Goal: Transaction & Acquisition: Purchase product/service

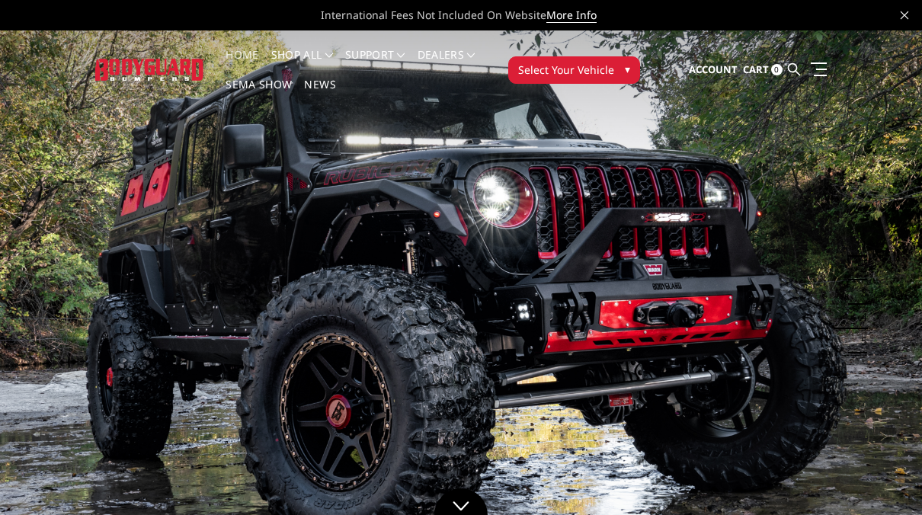
click at [625, 69] on span "▾" at bounding box center [627, 69] width 5 height 16
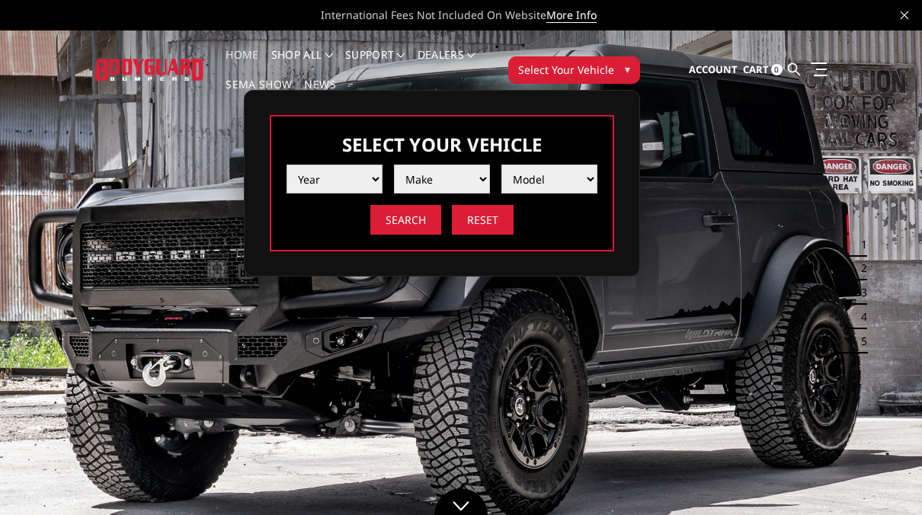
click at [372, 182] on select "Year 2025 2024 2023 2022 2021 2020 2019 2018 2017 2016 2015 2014 2013 2012 2011…" at bounding box center [334, 179] width 96 height 29
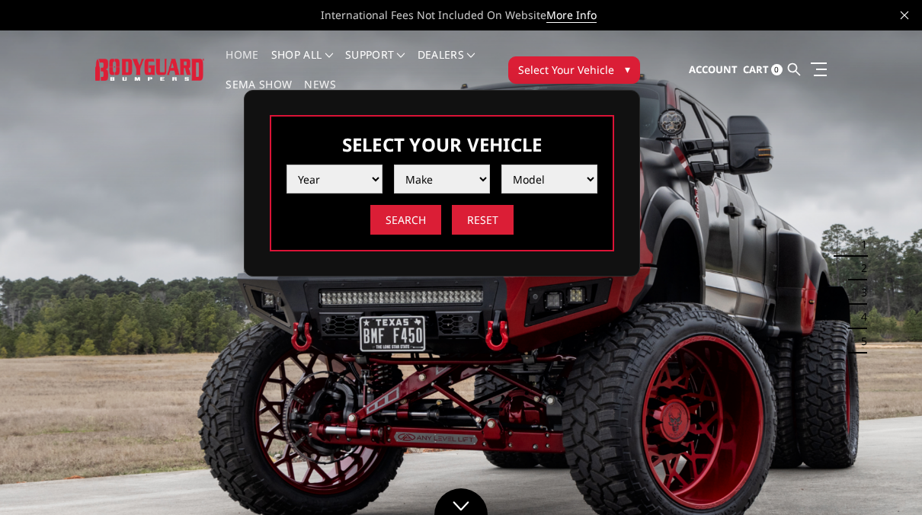
select select "yr_2020"
click at [286, 165] on select "Year 2025 2024 2023 2022 2021 2020 2019 2018 2017 2016 2015 2014 2013 2012 2011…" at bounding box center [334, 179] width 96 height 29
click at [479, 182] on select "Make Chevrolet Ford GMC Nissan Ram Toyota" at bounding box center [442, 179] width 96 height 29
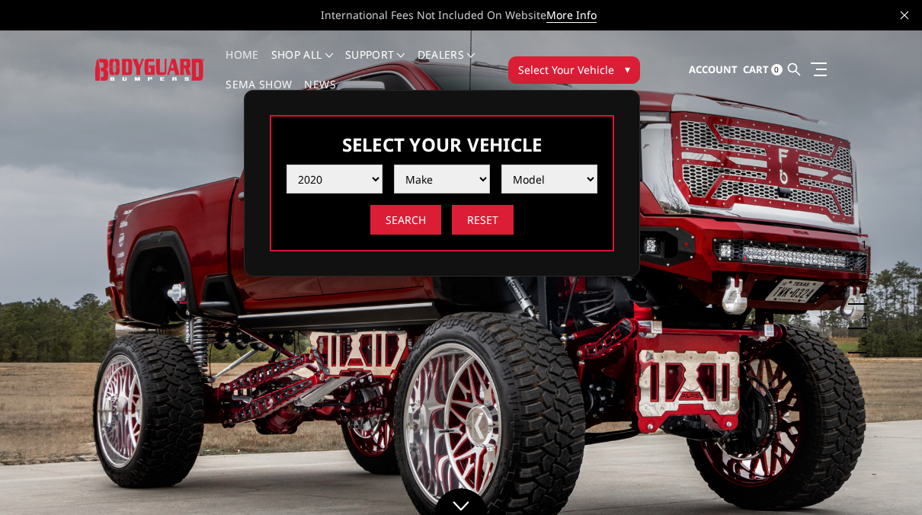
select select "mk_ford"
click at [394, 165] on select "Make Chevrolet Ford GMC Nissan Ram Toyota" at bounding box center [442, 179] width 96 height 29
click at [589, 177] on select "Model F150 F150 Raptor F250 / F350 F450 F550" at bounding box center [549, 179] width 96 height 29
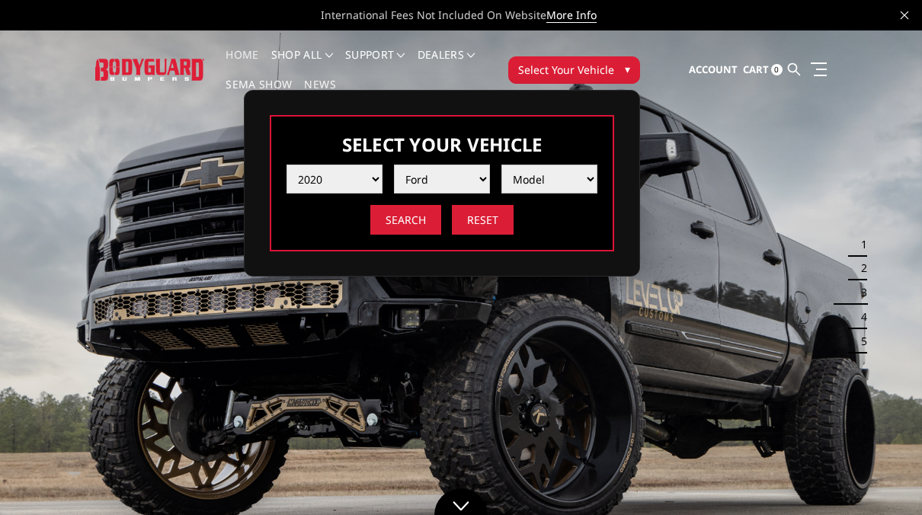
select select "md_f250-f350"
click at [501, 165] on select "Model F150 F150 Raptor F250 / F350 F450 F550" at bounding box center [549, 179] width 96 height 29
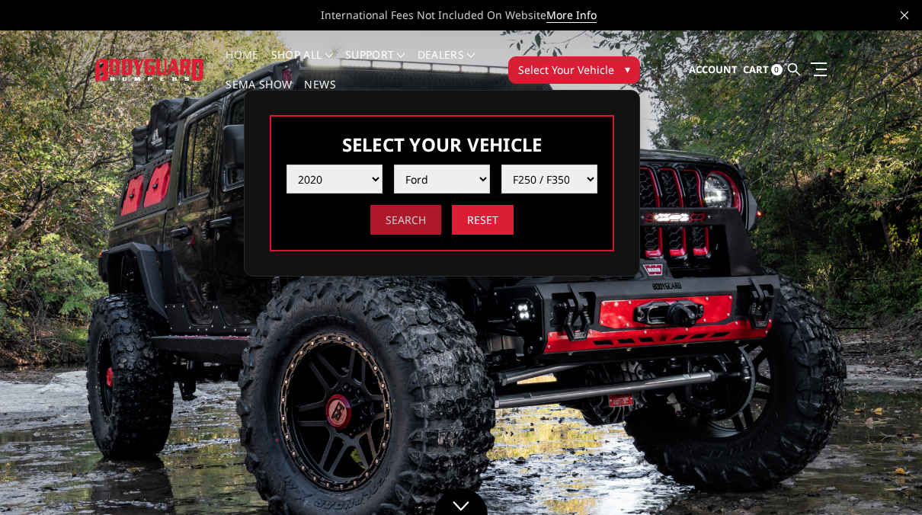
click at [417, 216] on input "Search" at bounding box center [405, 220] width 71 height 30
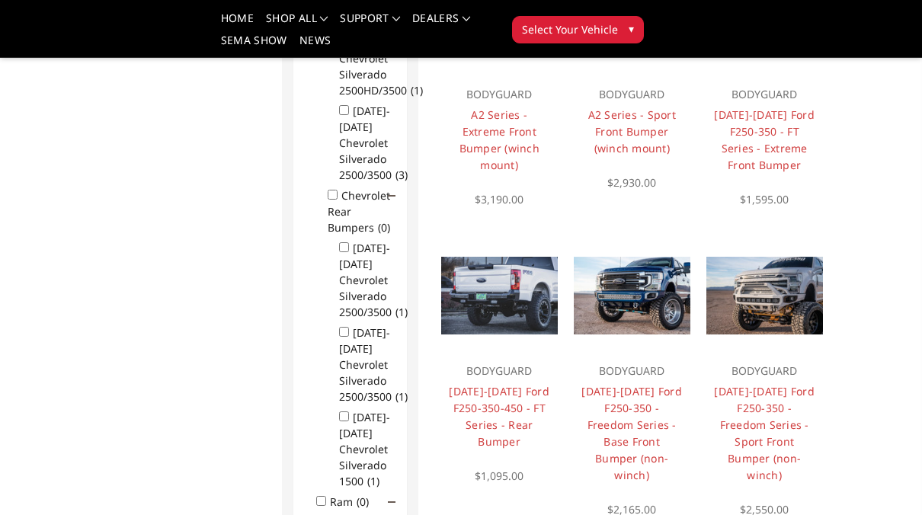
scroll to position [522, 0]
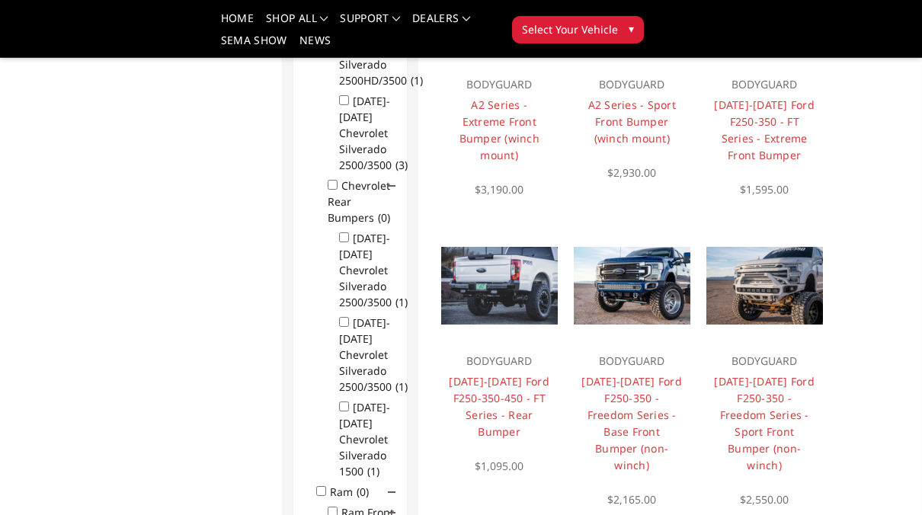
click at [777, 286] on img at bounding box center [764, 286] width 117 height 78
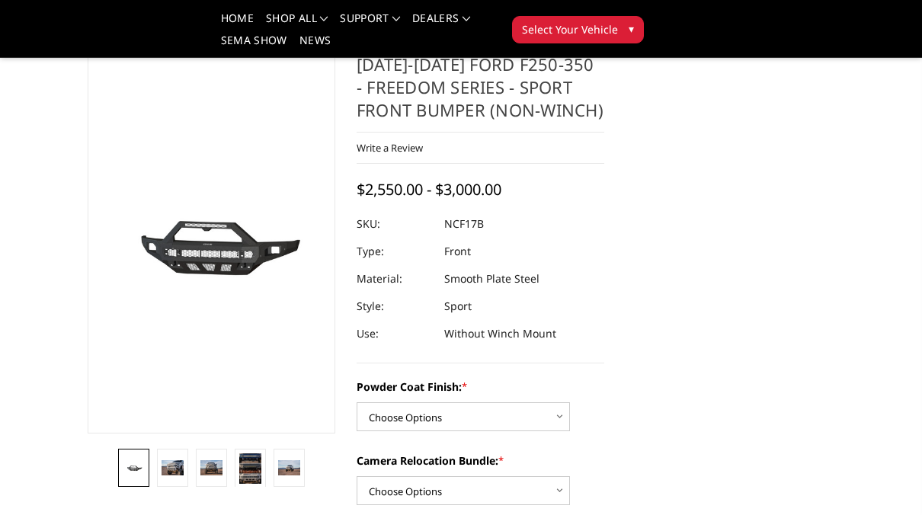
scroll to position [122, 0]
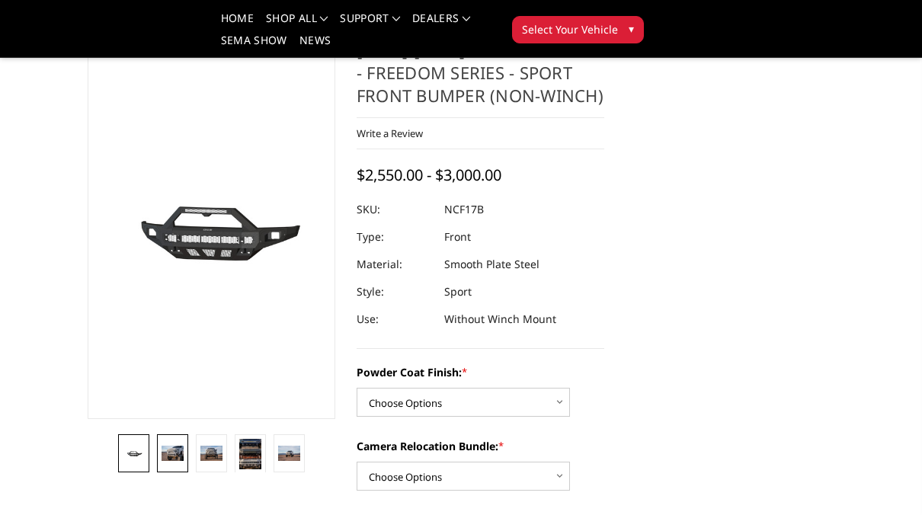
click at [172, 452] on img at bounding box center [172, 453] width 22 height 14
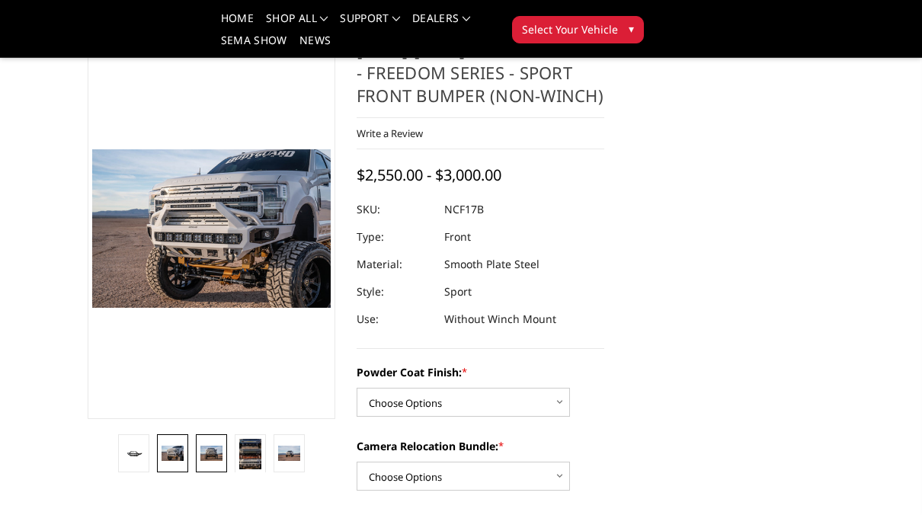
click at [219, 443] on link at bounding box center [211, 453] width 31 height 38
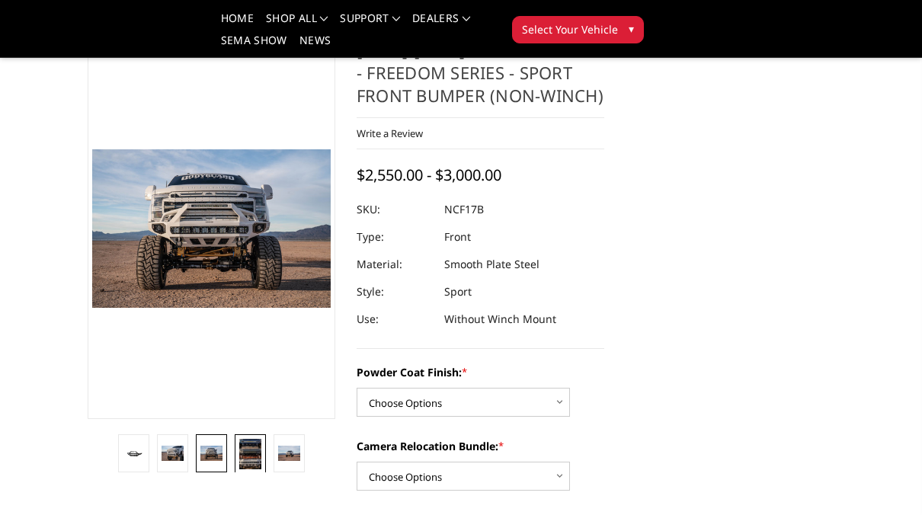
click at [252, 449] on img at bounding box center [250, 454] width 22 height 30
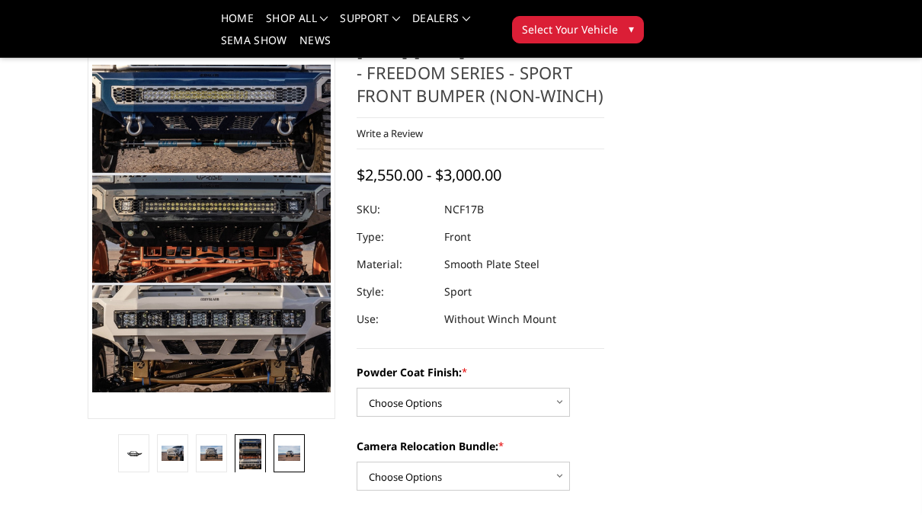
click at [283, 450] on img at bounding box center [289, 453] width 22 height 14
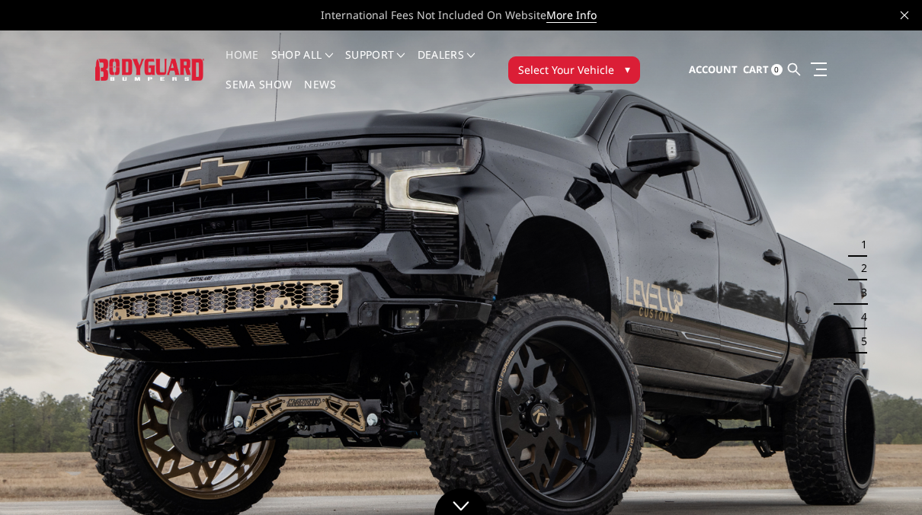
click at [628, 69] on span "▾" at bounding box center [627, 69] width 5 height 16
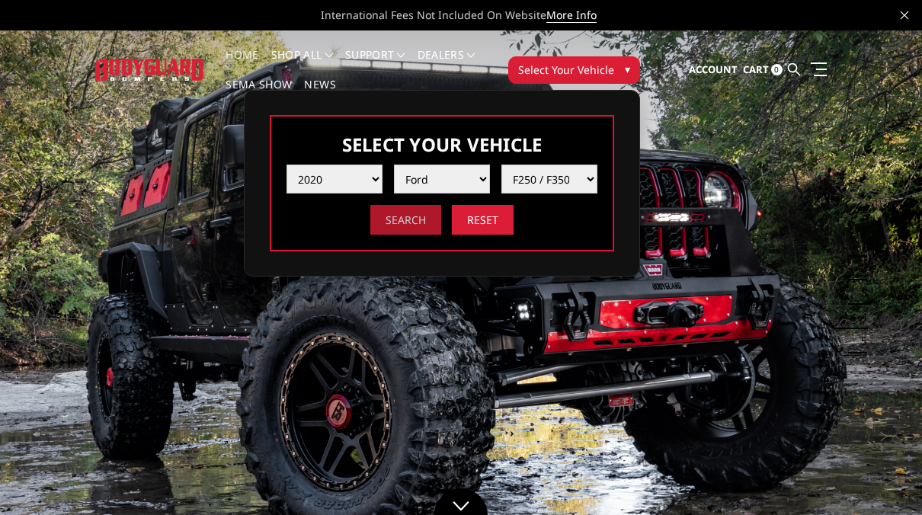
click at [401, 221] on input "Search" at bounding box center [405, 220] width 71 height 30
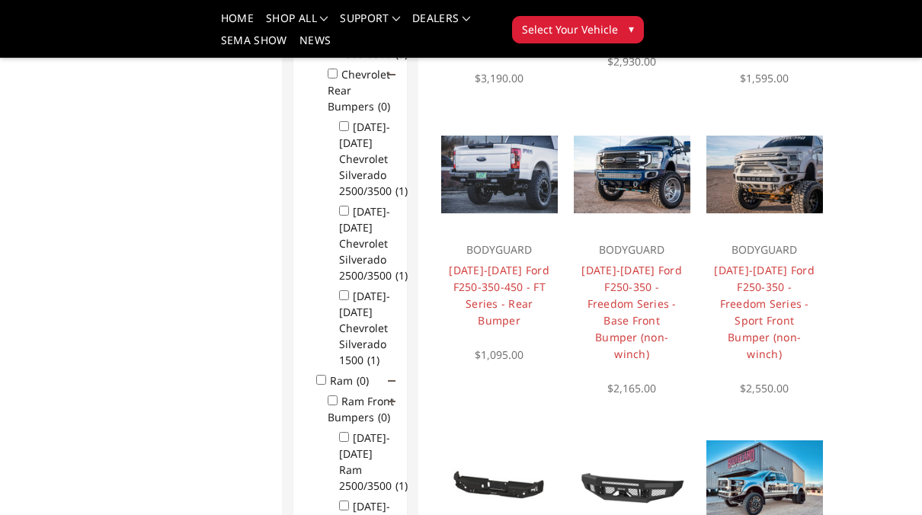
scroll to position [613, 0]
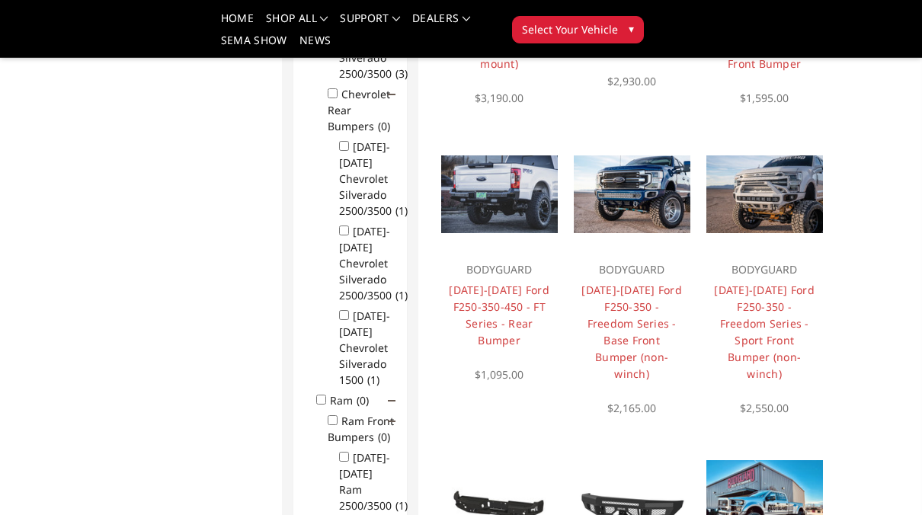
click at [497, 191] on img at bounding box center [499, 194] width 117 height 78
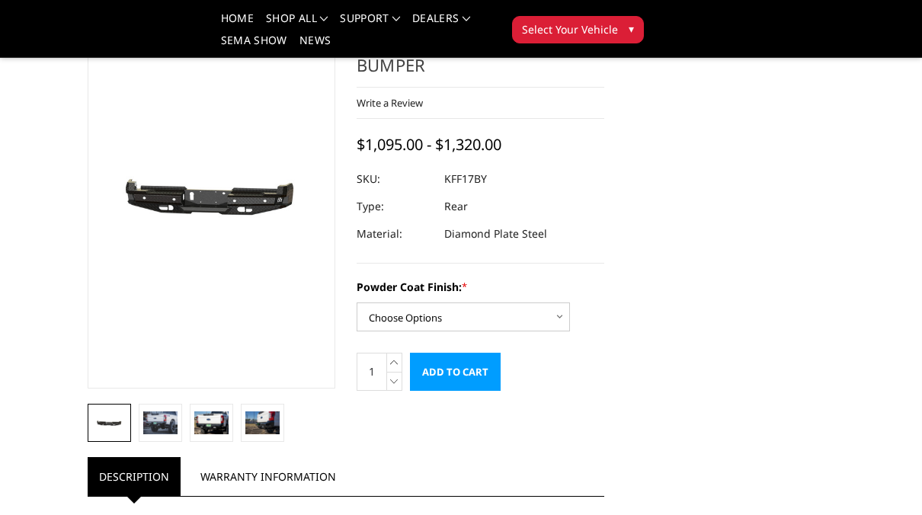
scroll to position [173, 0]
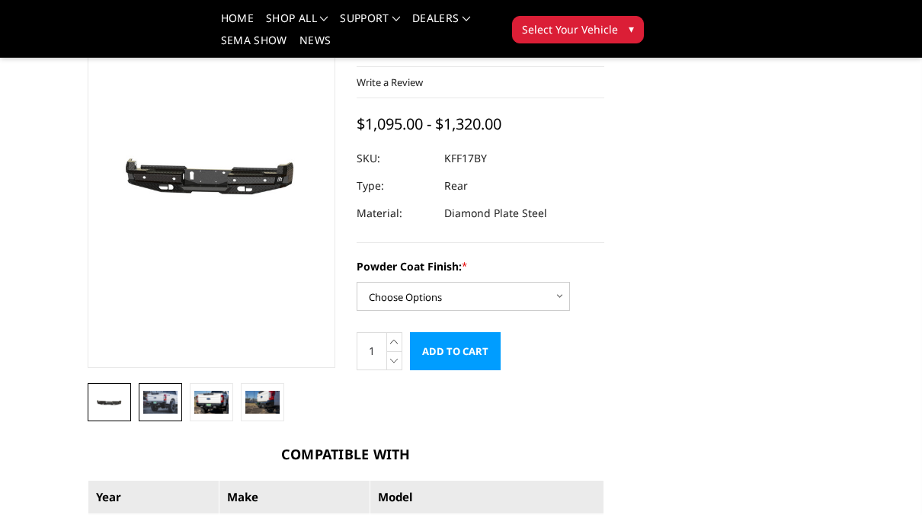
click at [168, 399] on img at bounding box center [160, 402] width 34 height 23
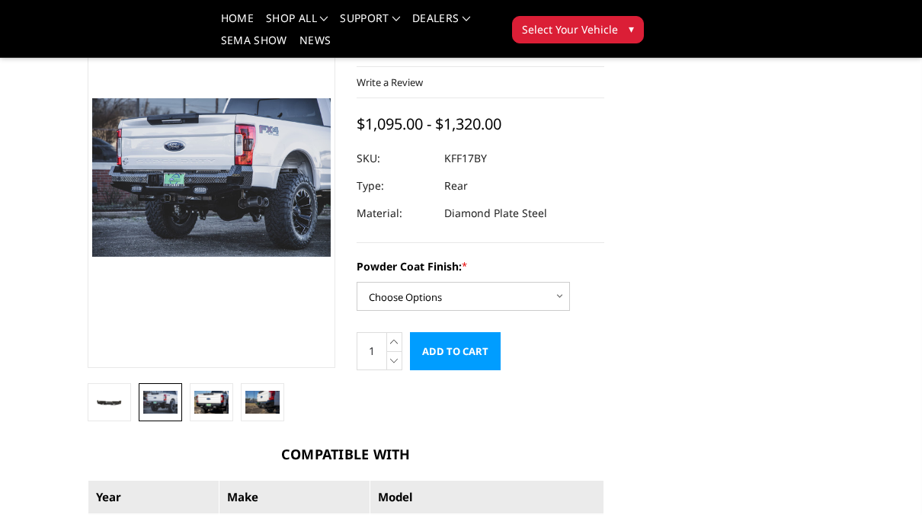
scroll to position [150, 0]
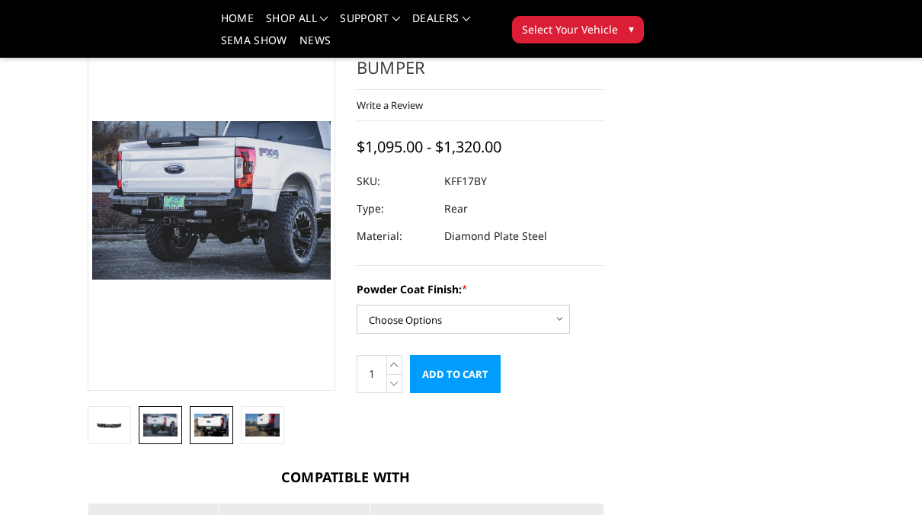
click at [203, 423] on img at bounding box center [211, 425] width 34 height 23
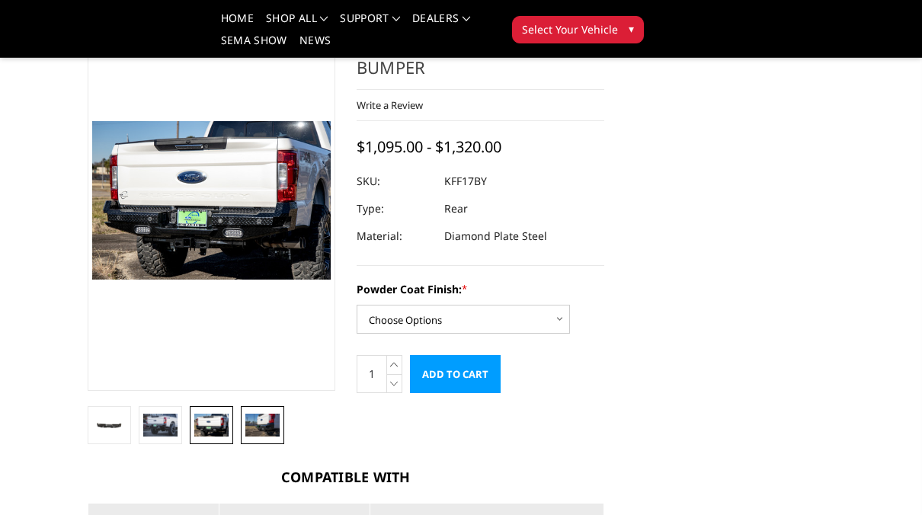
click at [257, 430] on img at bounding box center [262, 425] width 34 height 23
